Goal: Complete application form

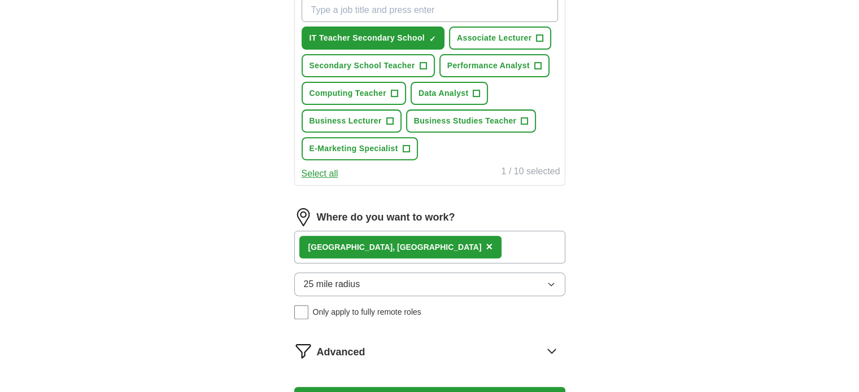
scroll to position [428, 0]
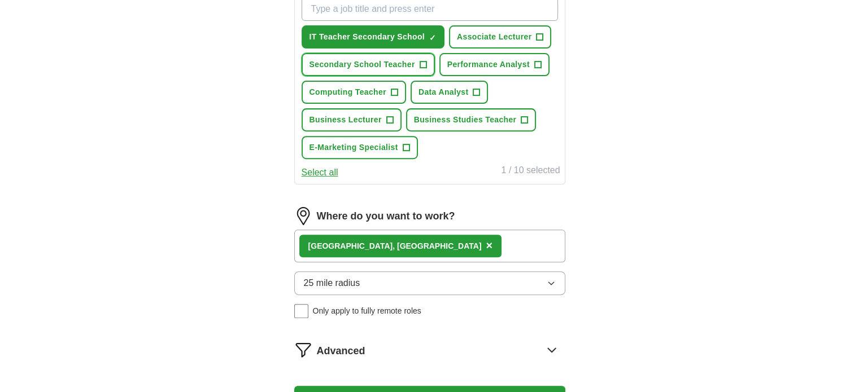
click at [426, 69] on span "+" at bounding box center [423, 64] width 7 height 9
click at [398, 97] on span "+" at bounding box center [394, 92] width 7 height 9
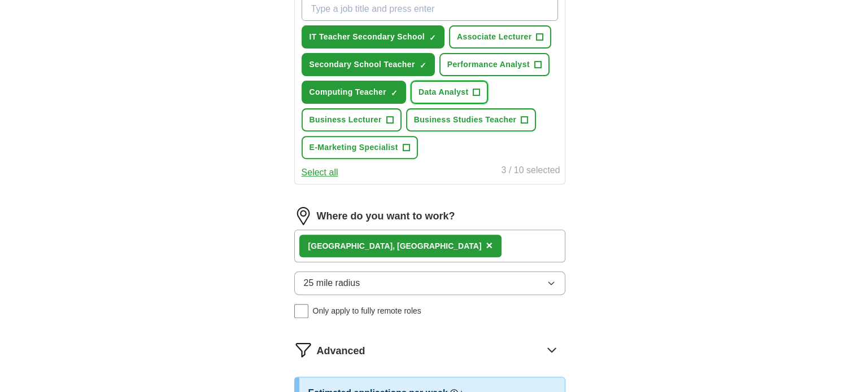
click at [480, 97] on span "+" at bounding box center [476, 92] width 7 height 9
click at [393, 125] on span "+" at bounding box center [389, 120] width 7 height 9
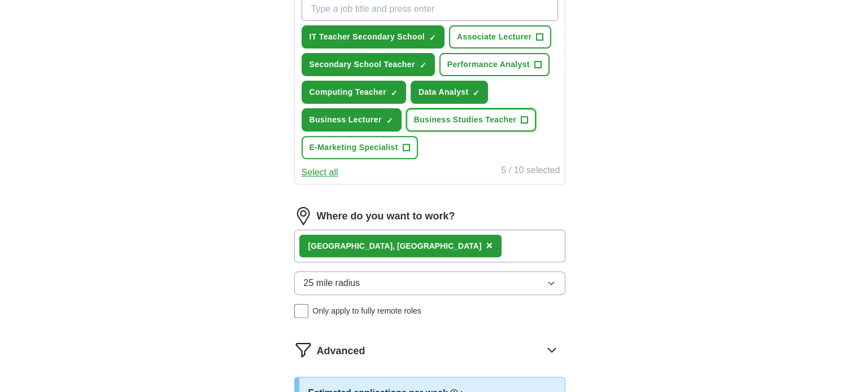
click at [521, 125] on span "+" at bounding box center [524, 120] width 7 height 9
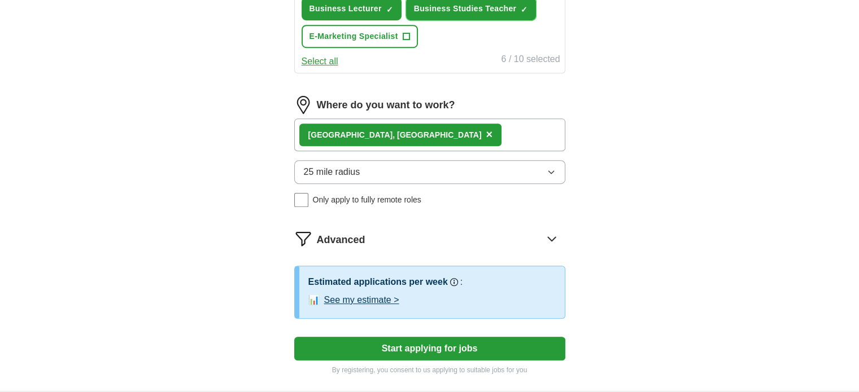
scroll to position [541, 0]
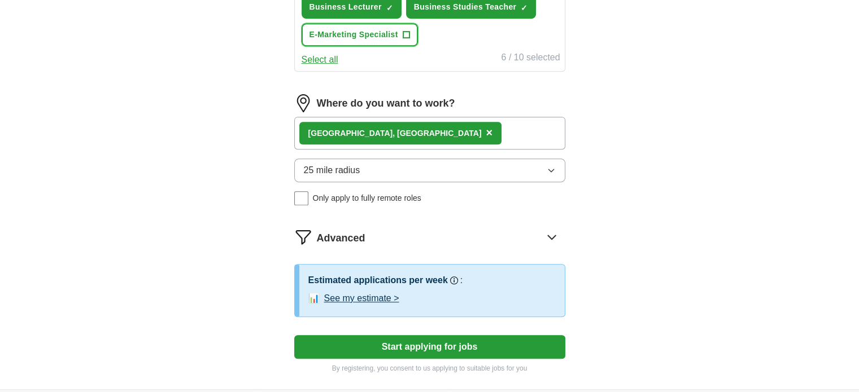
click at [409, 40] on span "+" at bounding box center [406, 34] width 7 height 9
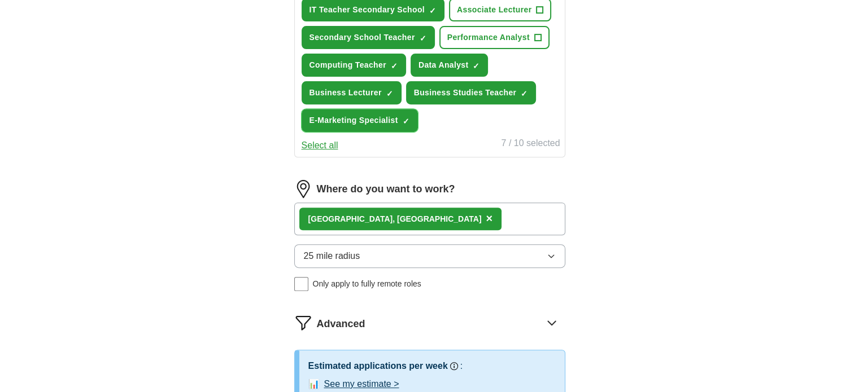
scroll to position [454, 0]
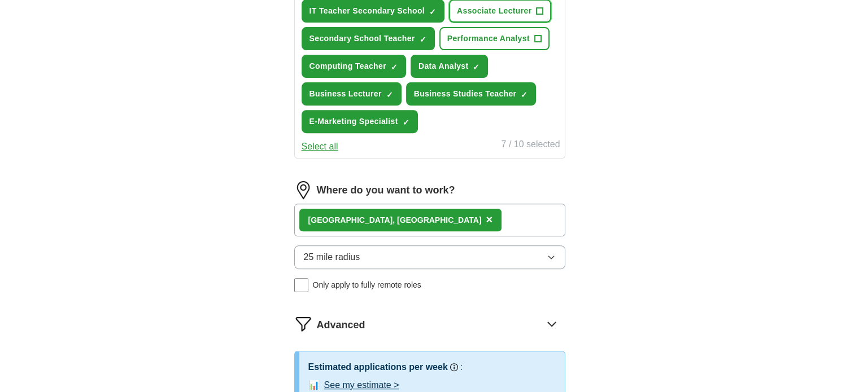
click at [536, 16] on span "+" at bounding box center [539, 11] width 7 height 9
click at [534, 43] on span "+" at bounding box center [537, 38] width 7 height 9
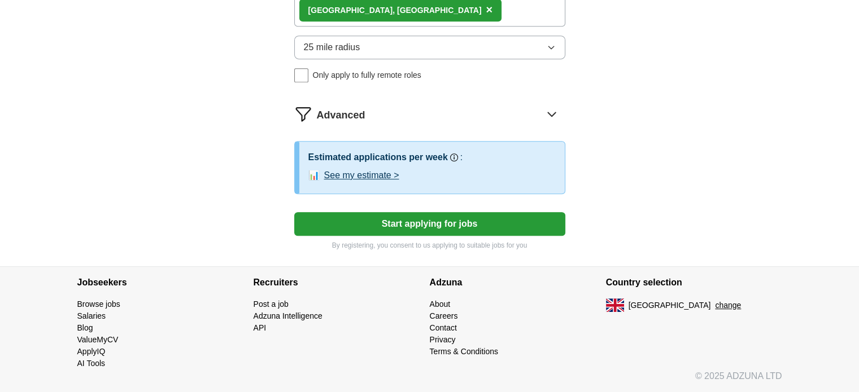
scroll to position [770, 0]
click at [495, 27] on div "[GEOGRAPHIC_DATA], [GEOGRAPHIC_DATA] ×" at bounding box center [429, 10] width 271 height 33
click at [486, 16] on span "×" at bounding box center [489, 9] width 7 height 12
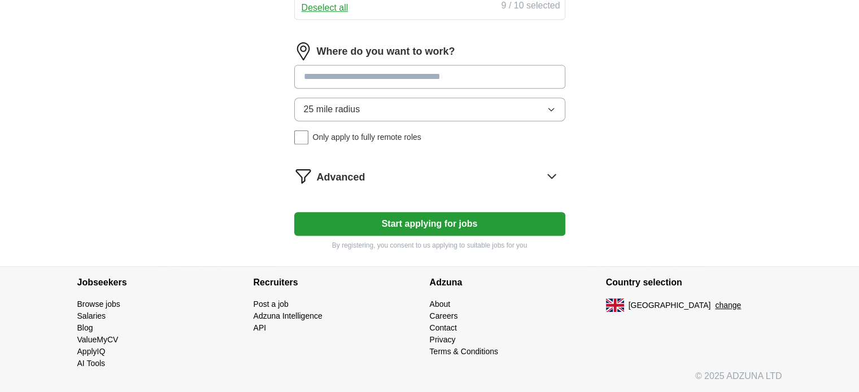
click at [365, 89] on input at bounding box center [429, 77] width 271 height 24
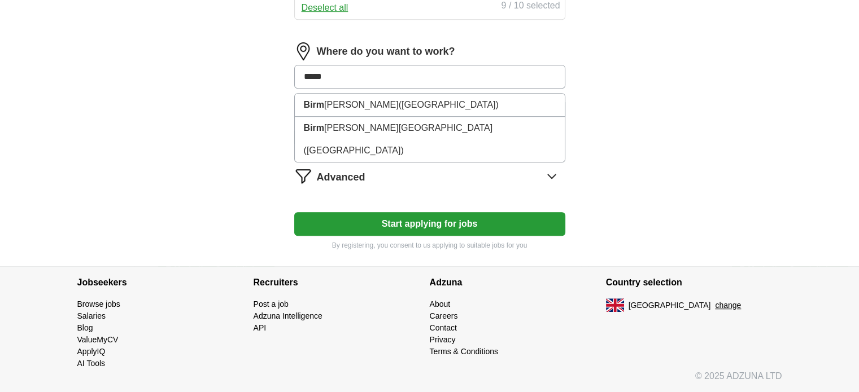
type input "******"
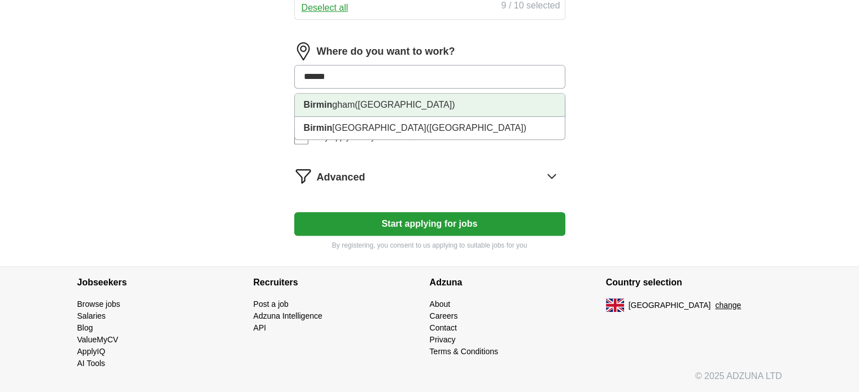
click at [416, 110] on span "([GEOGRAPHIC_DATA])" at bounding box center [405, 105] width 100 height 10
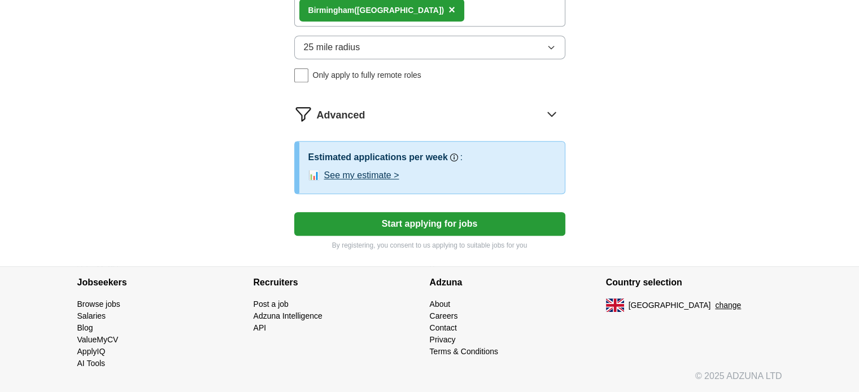
click at [514, 27] on div "Birmin gham ([GEOGRAPHIC_DATA]) ×" at bounding box center [429, 10] width 271 height 33
click at [547, 52] on icon "button" at bounding box center [551, 47] width 9 height 9
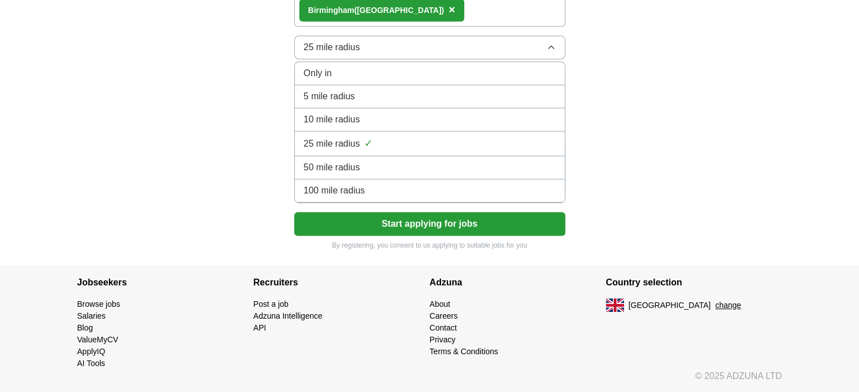
scroll to position [865, 0]
click at [383, 175] on div "50 mile radius" at bounding box center [430, 168] width 252 height 14
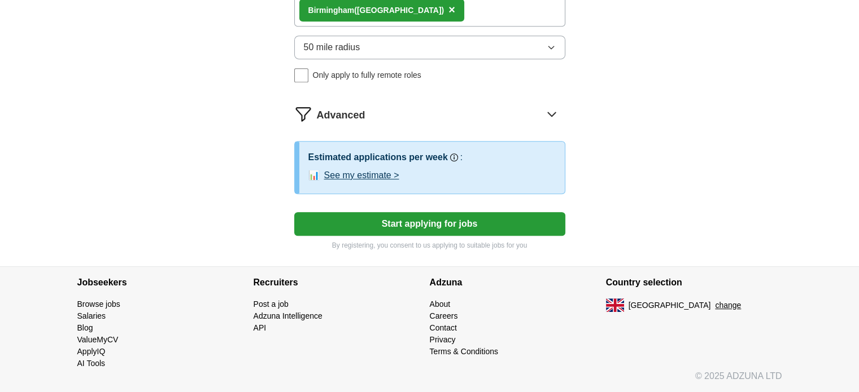
scroll to position [955, 0]
click at [459, 236] on button "Start applying for jobs" at bounding box center [429, 224] width 271 height 24
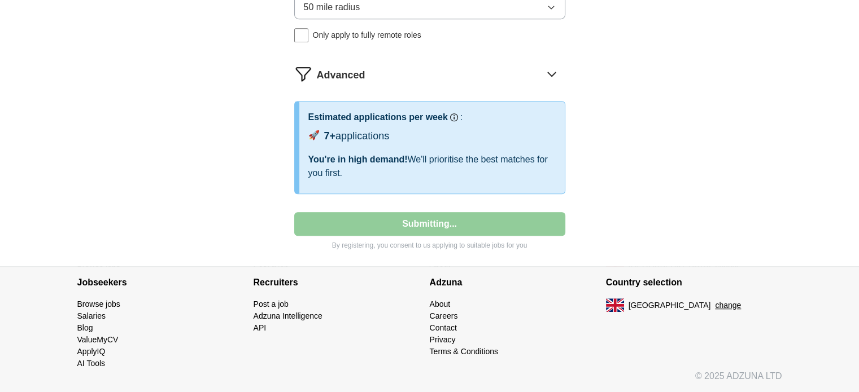
select select "**"
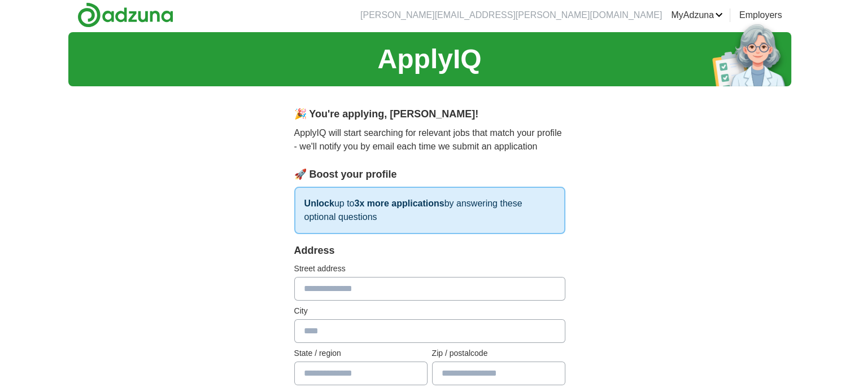
scroll to position [0, 0]
